Goal: Find specific page/section: Find specific page/section

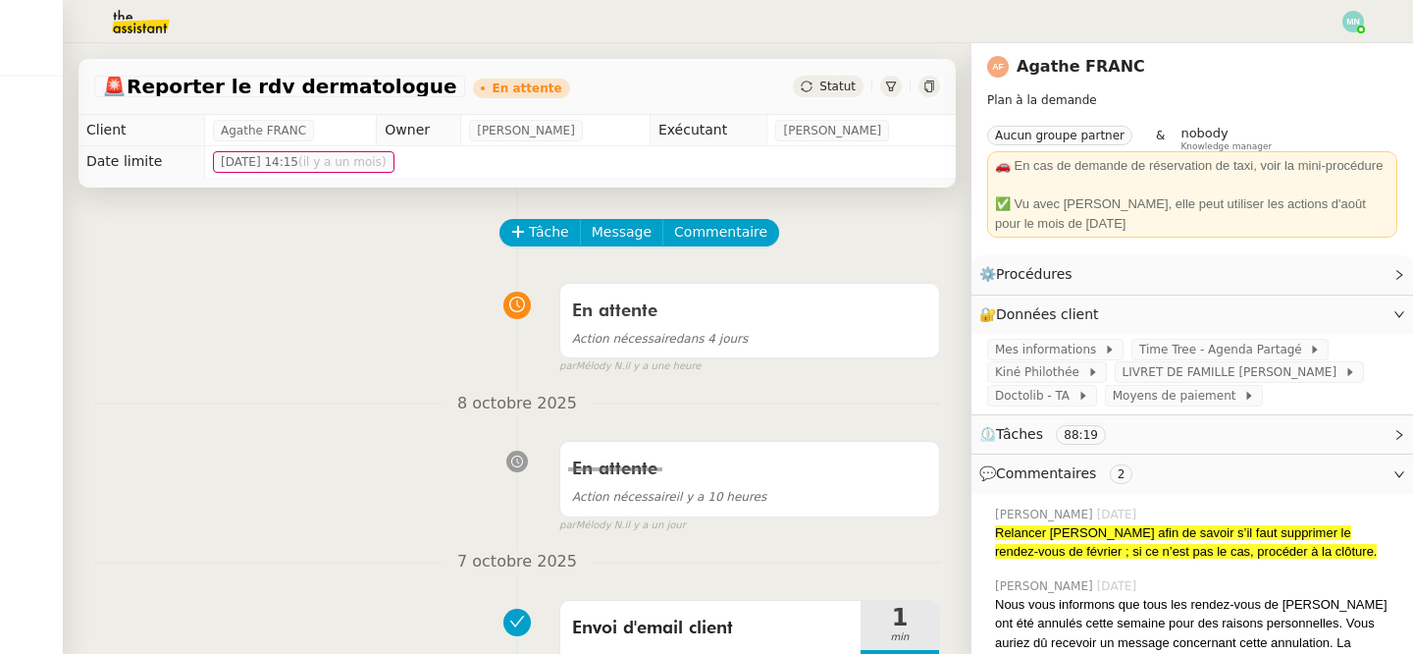
click at [356, 364] on div "En attente Action nécessaire dans 4 jours false par Mélody N. il y a une heure" at bounding box center [517, 324] width 846 height 101
click at [137, 22] on img at bounding box center [125, 21] width 152 height 43
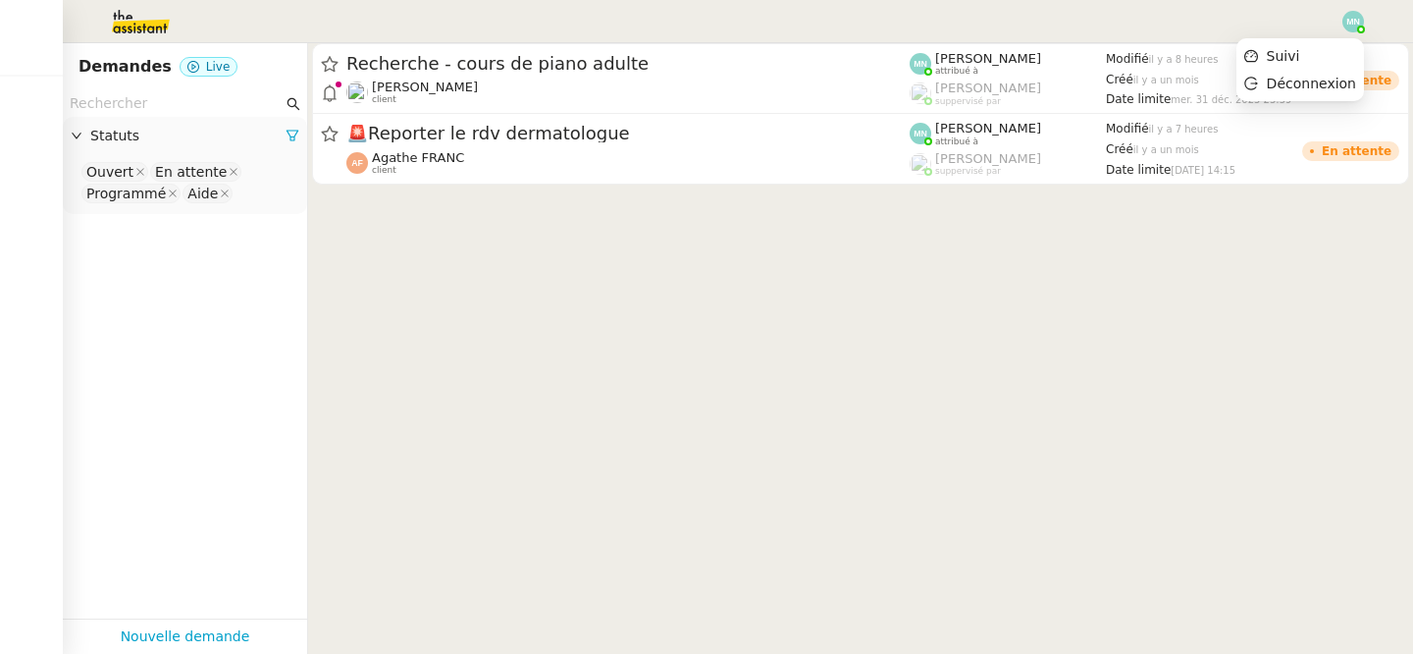
click at [1358, 25] on img at bounding box center [1354, 22] width 22 height 22
click at [1299, 59] on span "Suivi" at bounding box center [1283, 56] width 33 height 16
